Goal: Task Accomplishment & Management: Manage account settings

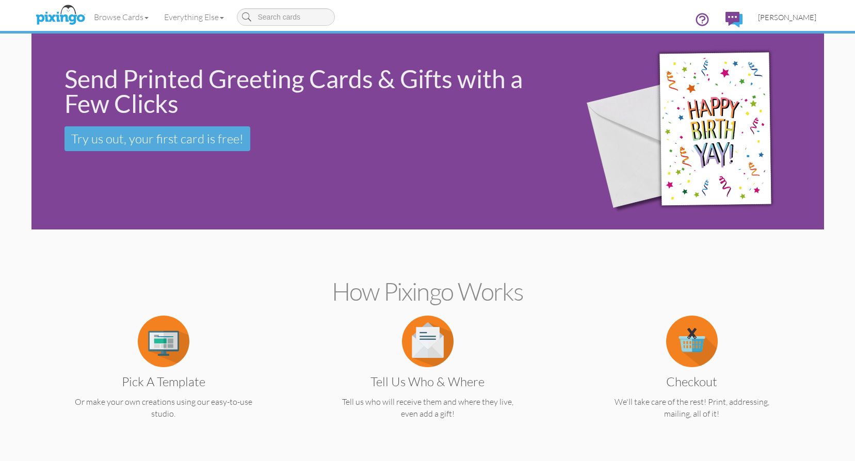
click at [797, 17] on span "[PERSON_NAME]" at bounding box center [787, 17] width 58 height 9
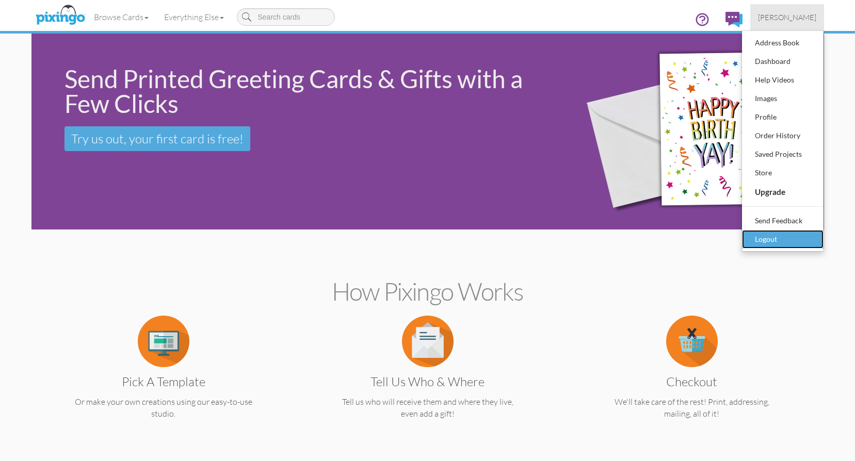
click at [771, 239] on div "Logout" at bounding box center [782, 239] width 61 height 15
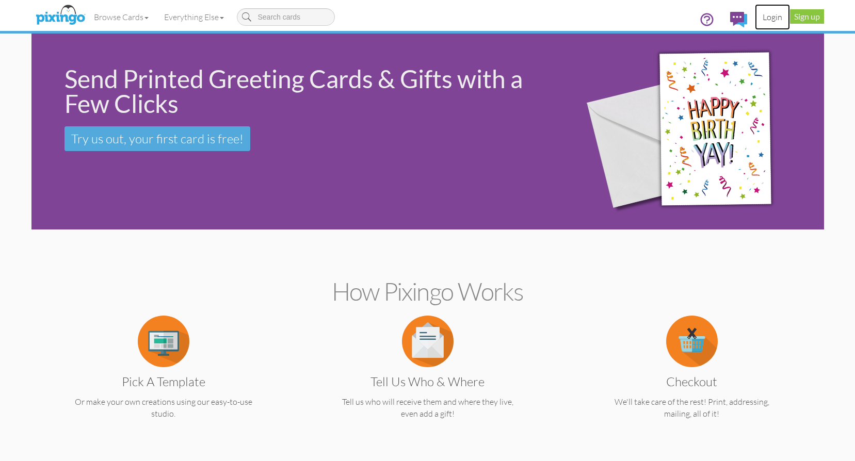
click at [770, 15] on link "Login" at bounding box center [772, 17] width 35 height 26
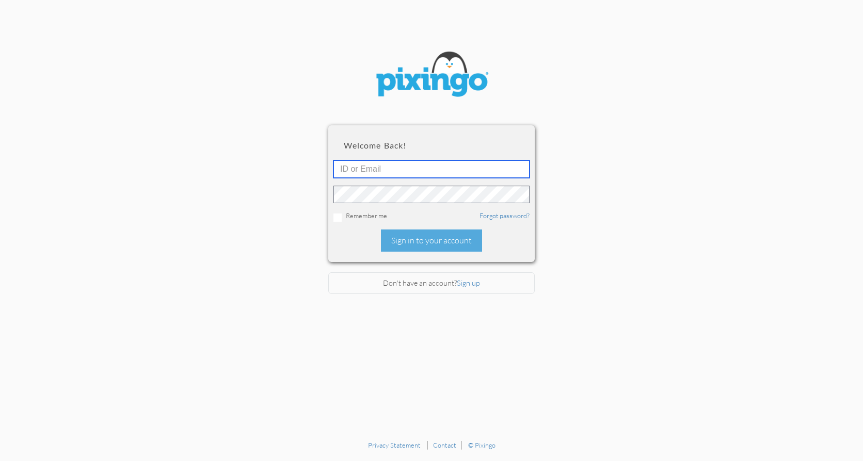
click at [389, 170] on input "text" at bounding box center [431, 169] width 196 height 18
type input "keithbohman@outlook.com"
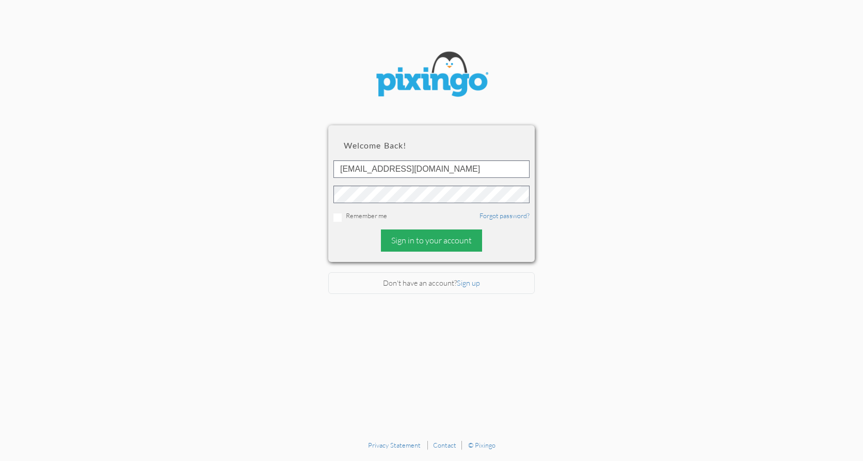
click at [448, 240] on div "Sign in to your account" at bounding box center [431, 241] width 101 height 22
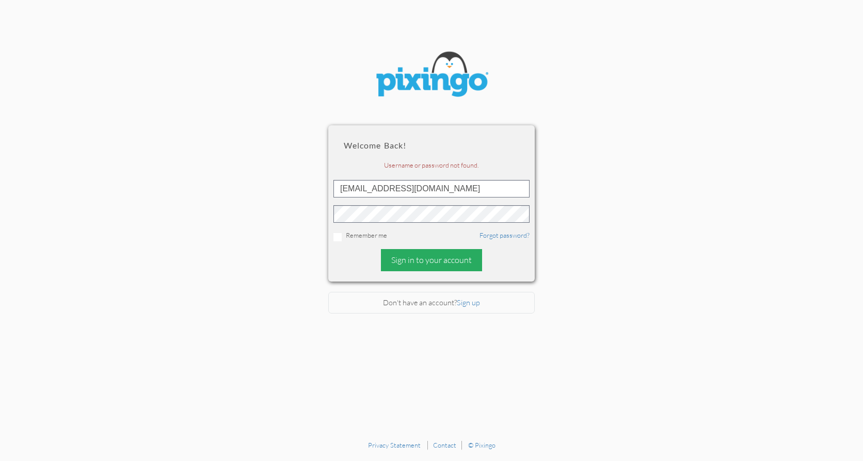
click at [450, 262] on div "Sign in to your account" at bounding box center [431, 260] width 101 height 22
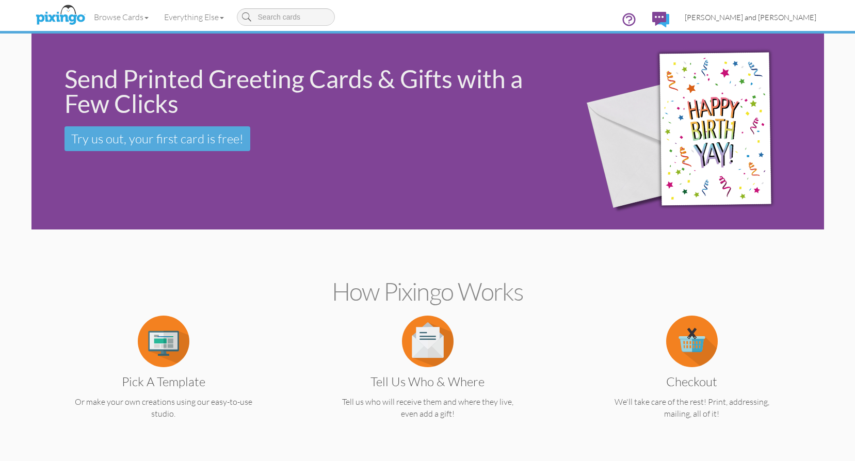
click at [756, 16] on span "Keith and Sandy Bohman" at bounding box center [751, 17] width 132 height 9
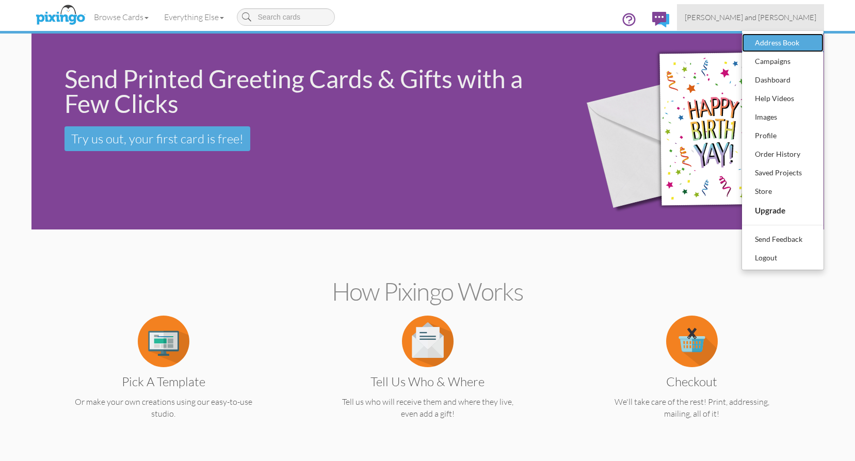
click at [770, 42] on div "Address Book" at bounding box center [782, 42] width 61 height 15
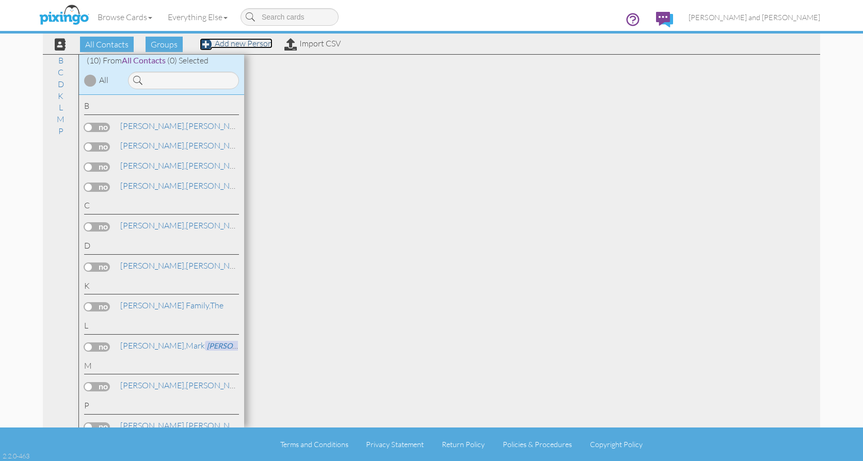
click at [256, 44] on link "Add new Person" at bounding box center [236, 43] width 73 height 10
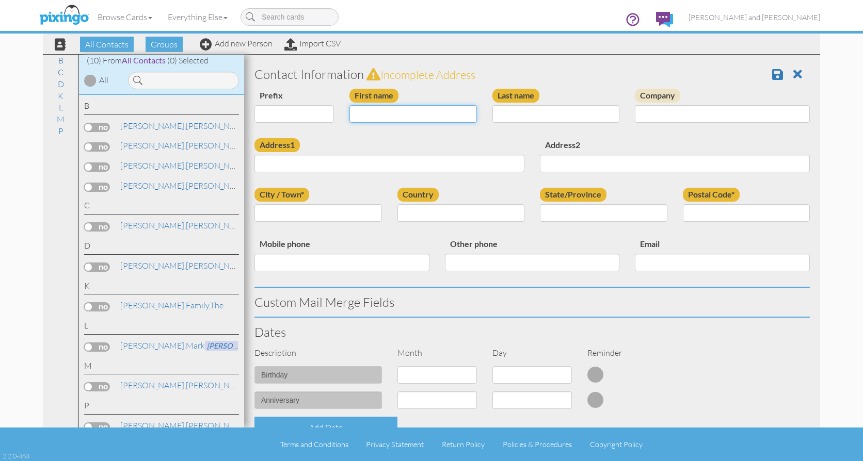
click at [384, 114] on input "First name" at bounding box center [412, 114] width 127 height 18
type input "T"
type input "Tobi"
type input "Bowen"
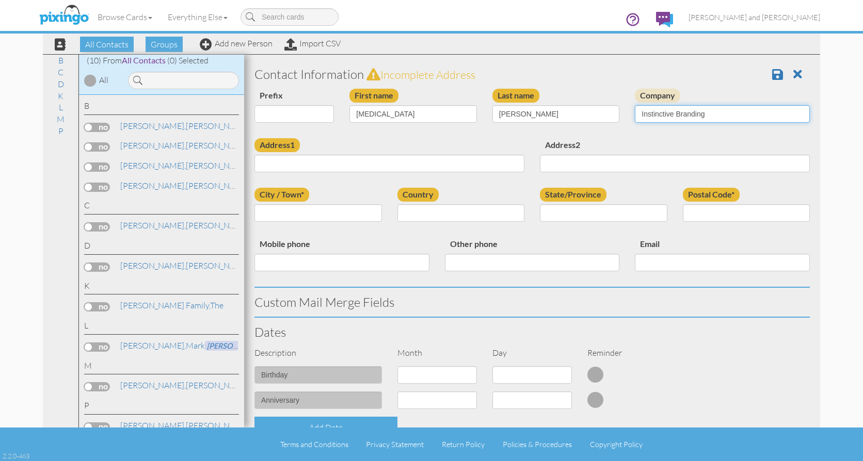
type input "Instinctive Branding"
